Goal: Task Accomplishment & Management: Use online tool/utility

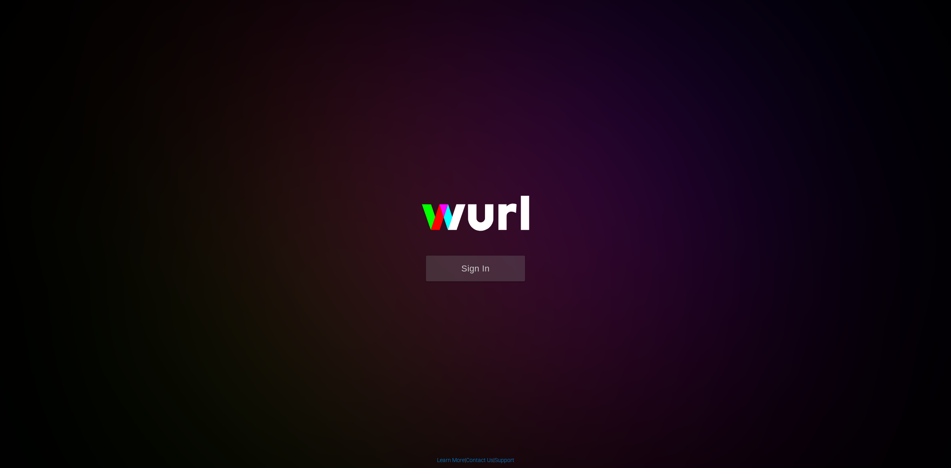
click at [461, 254] on img at bounding box center [475, 217] width 159 height 77
click at [461, 267] on button "Sign In" at bounding box center [475, 269] width 99 height 26
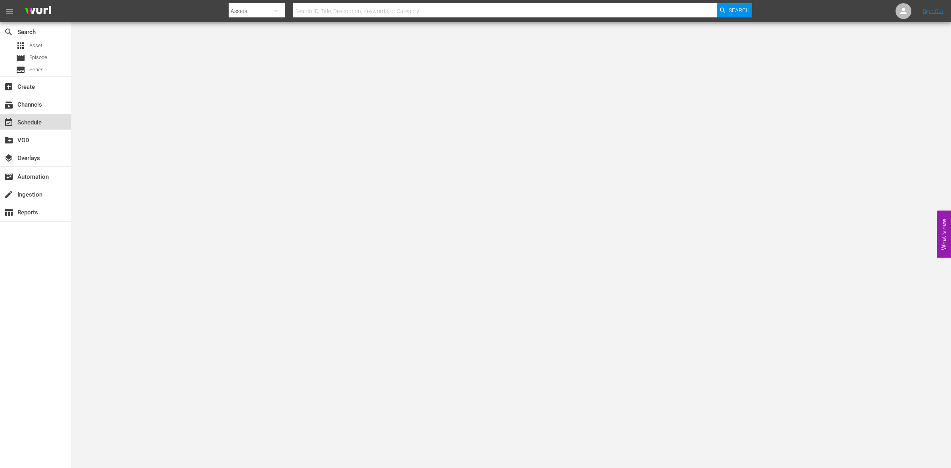
click at [38, 125] on div "event_available Schedule" at bounding box center [22, 121] width 44 height 7
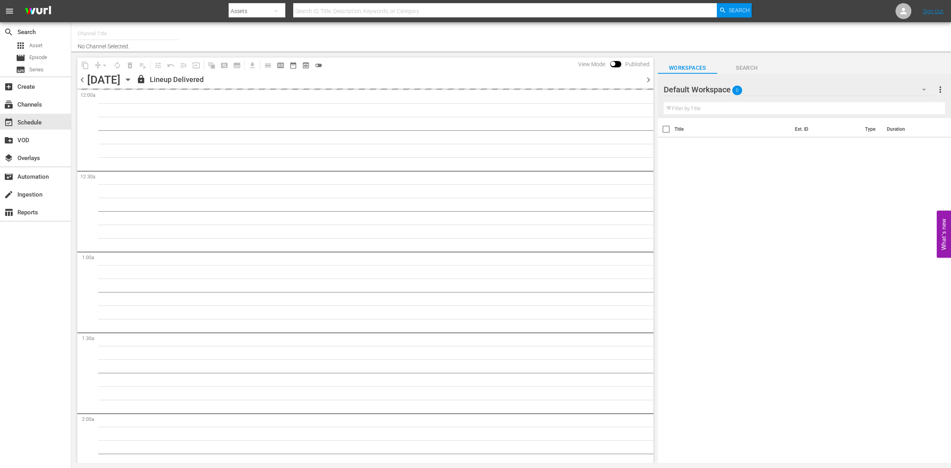
type input "So Real (1869)"
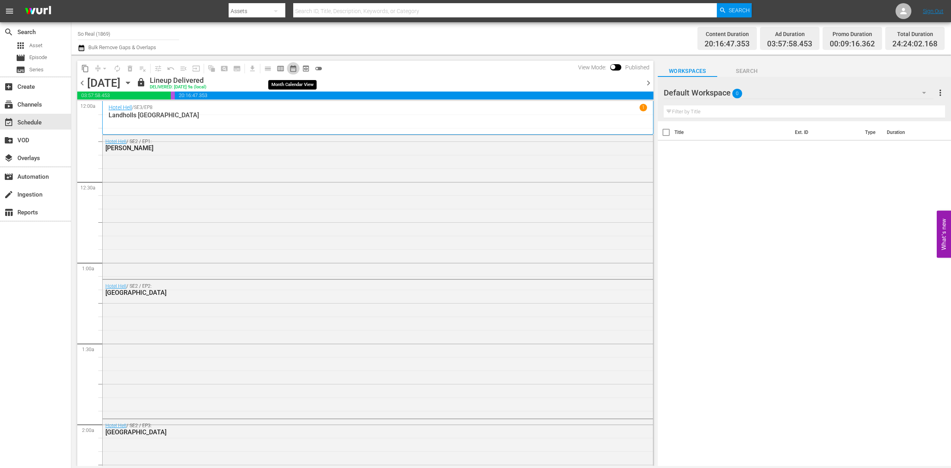
click at [294, 70] on span "date_range_outlined" at bounding box center [293, 69] width 8 height 8
